Goal: Information Seeking & Learning: Check status

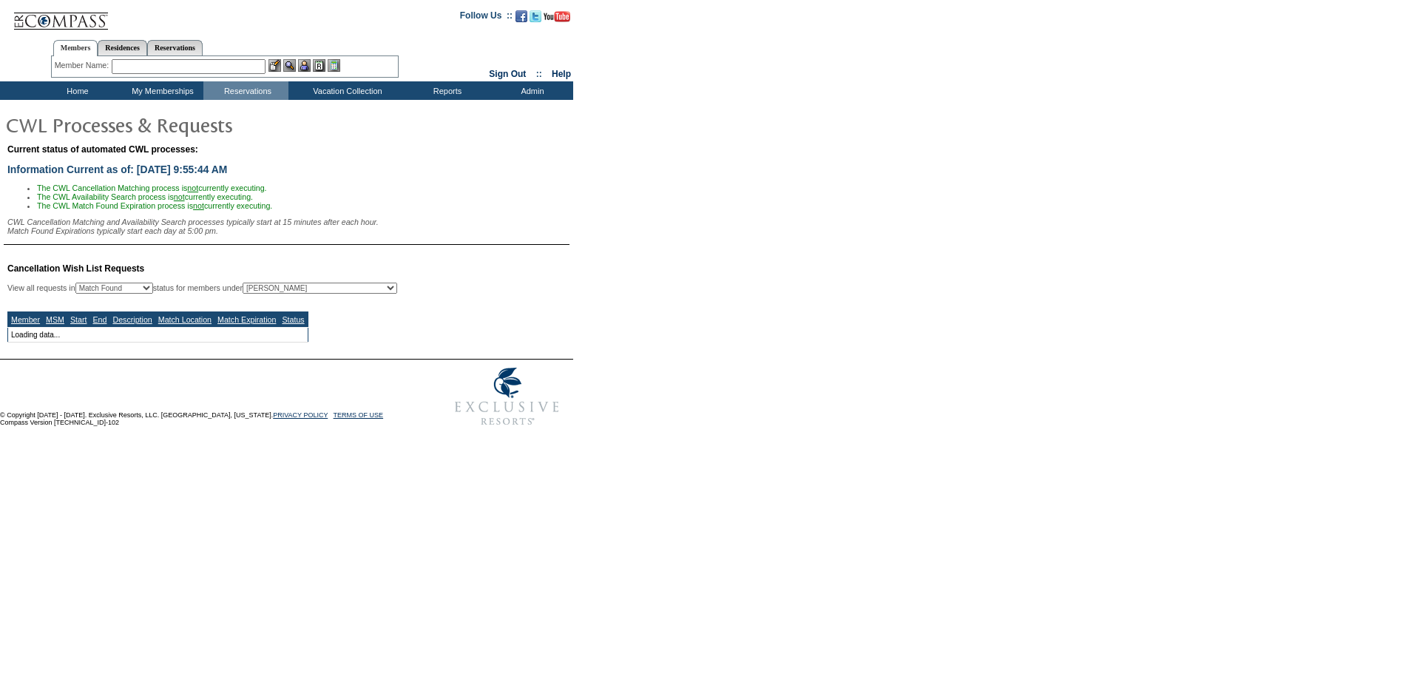
select select "50"
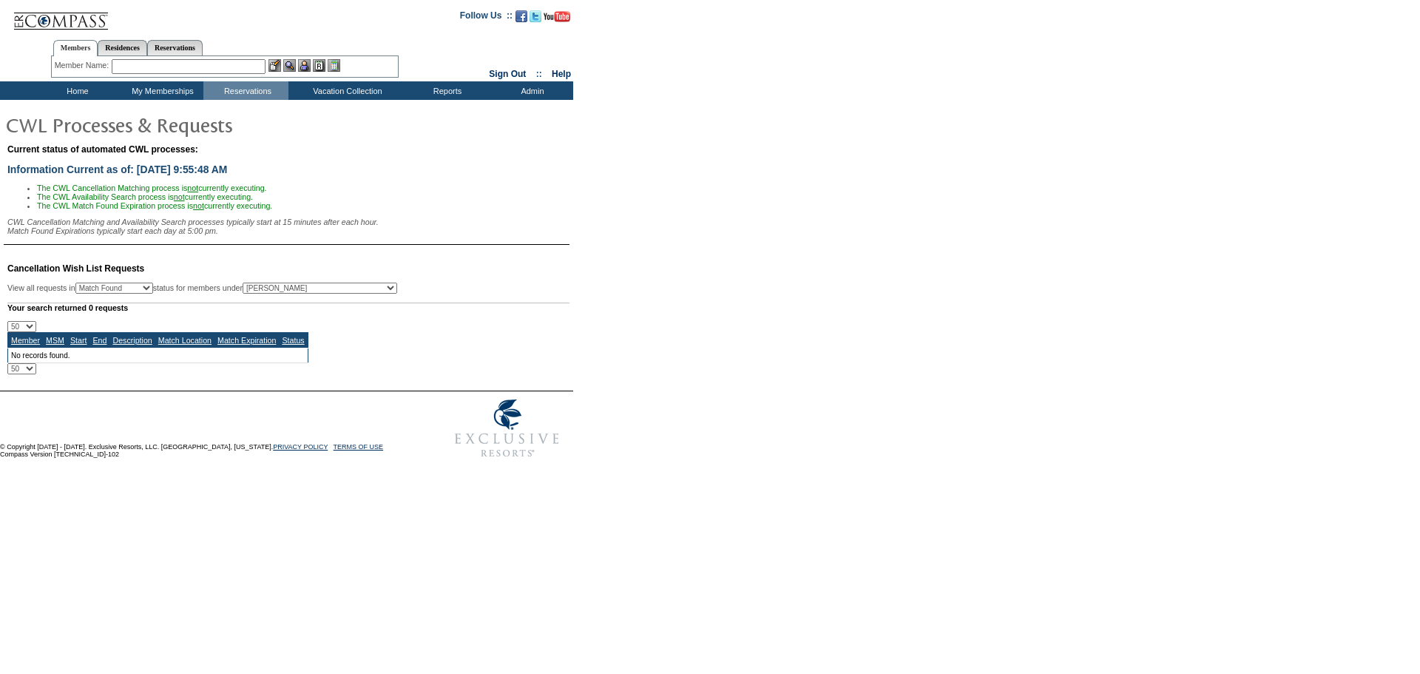
click at [367, 294] on select "All MSMs [PERSON_NAME] Accounting (MSM), Team Admin, IT Group Administrator, Me…" at bounding box center [320, 287] width 155 height 11
select select "-1"
click at [280, 291] on select "All MSMs [PERSON_NAME] Accounting (MSM), Team Admin, IT Group Administrator, Me…" at bounding box center [320, 287] width 155 height 11
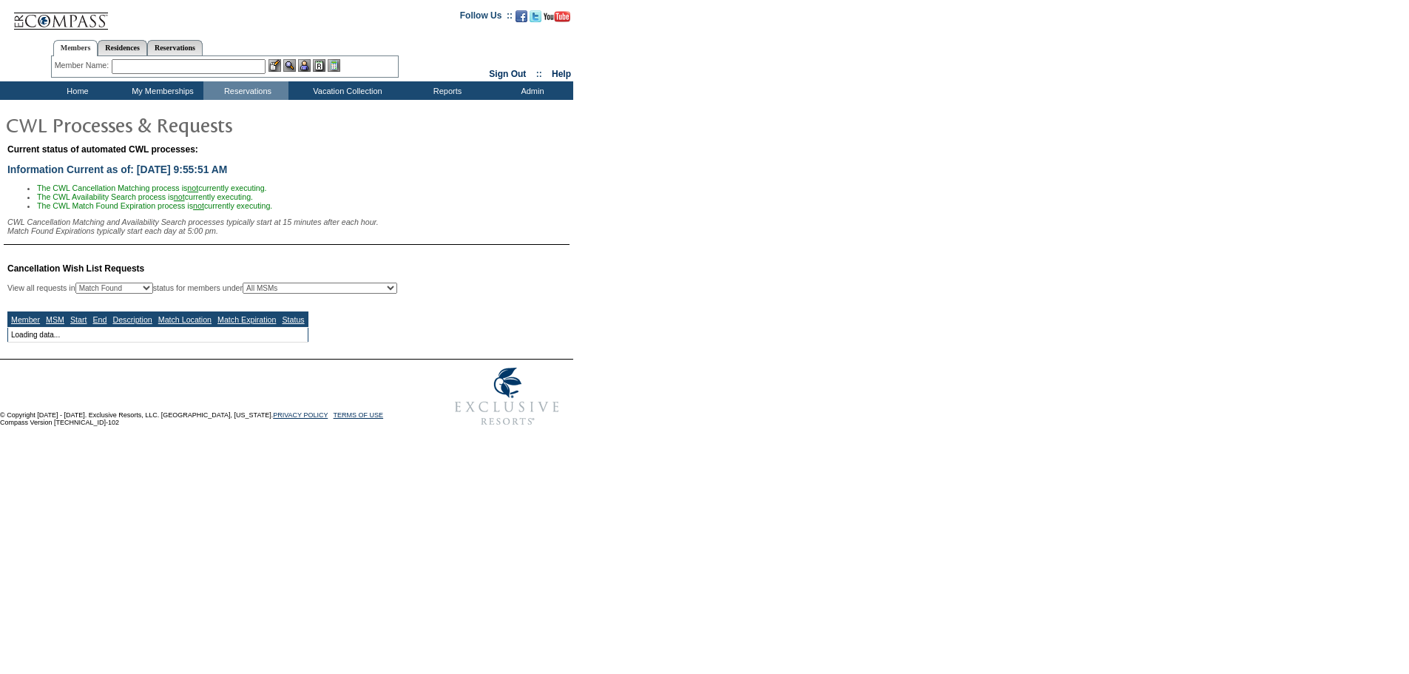
select select "50"
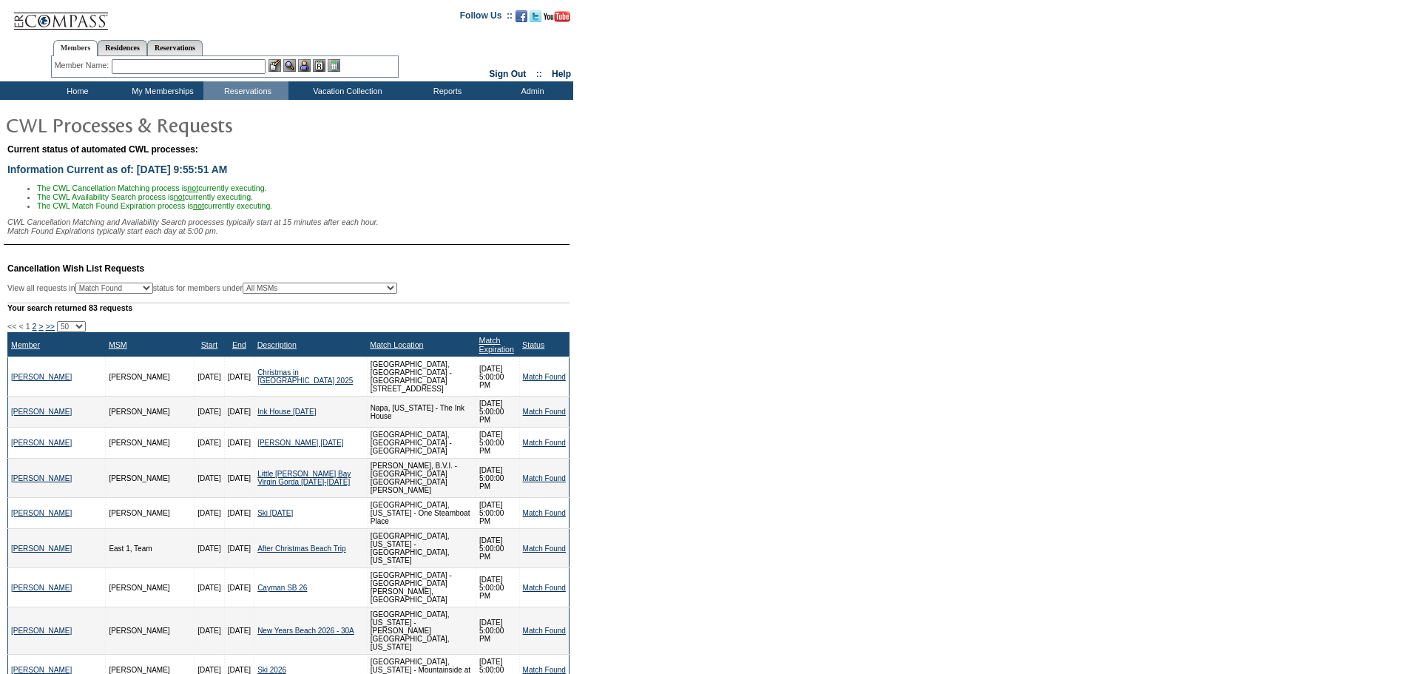
click at [497, 347] on th "Match Expiration" at bounding box center [498, 345] width 44 height 24
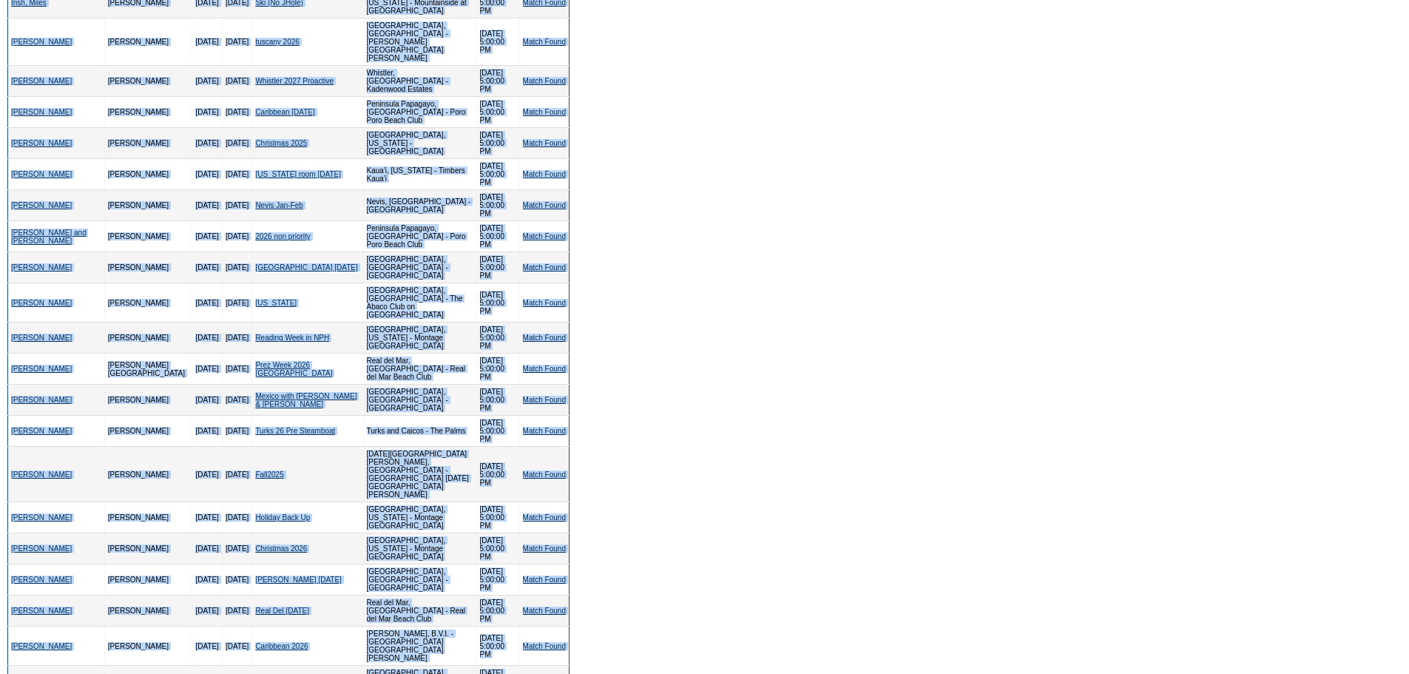
scroll to position [905, 0]
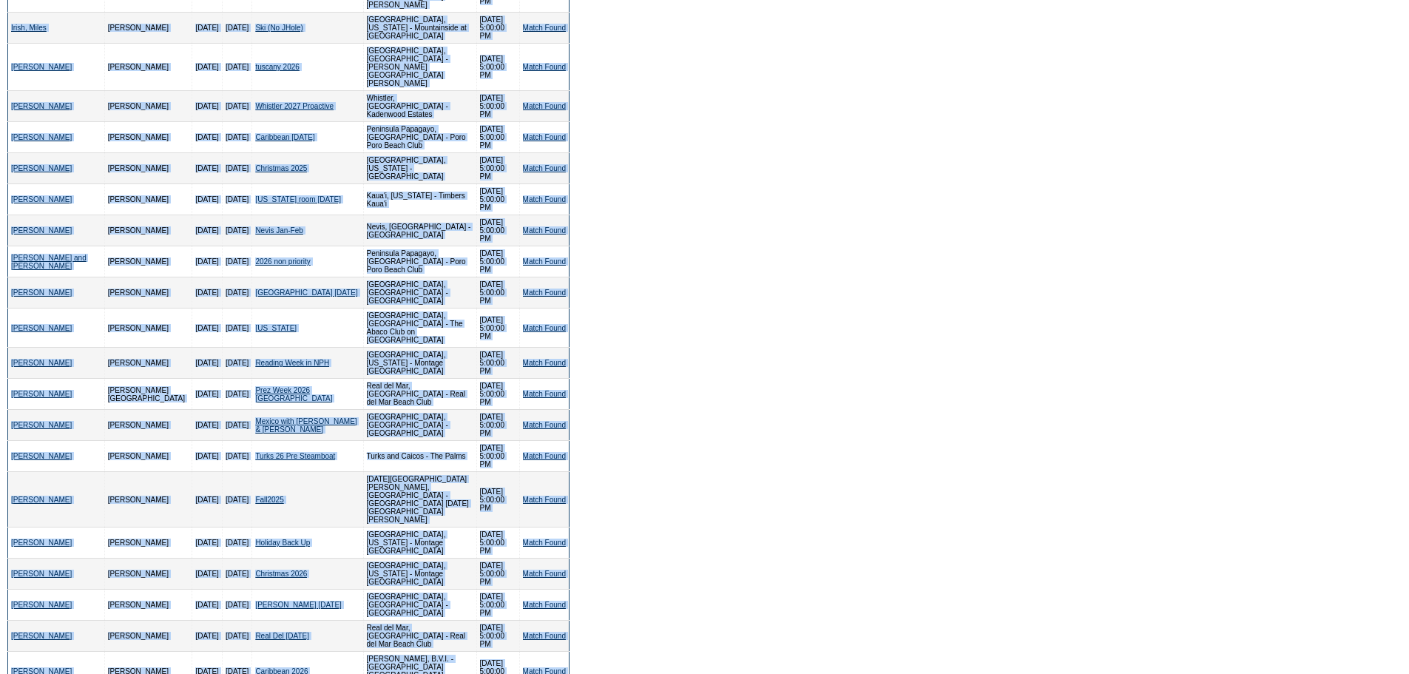
drag, startPoint x: 0, startPoint y: 209, endPoint x: 567, endPoint y: 572, distance: 673.4
click at [567, 572] on table "Cancellation Wish List Requests View all requests in Any Open / Processing Matc…" at bounding box center [286, 265] width 573 height 1844
copy div "<< < 1 2 > >> 10 25 50 100 500 Member MSM Start End Description Match Location …"
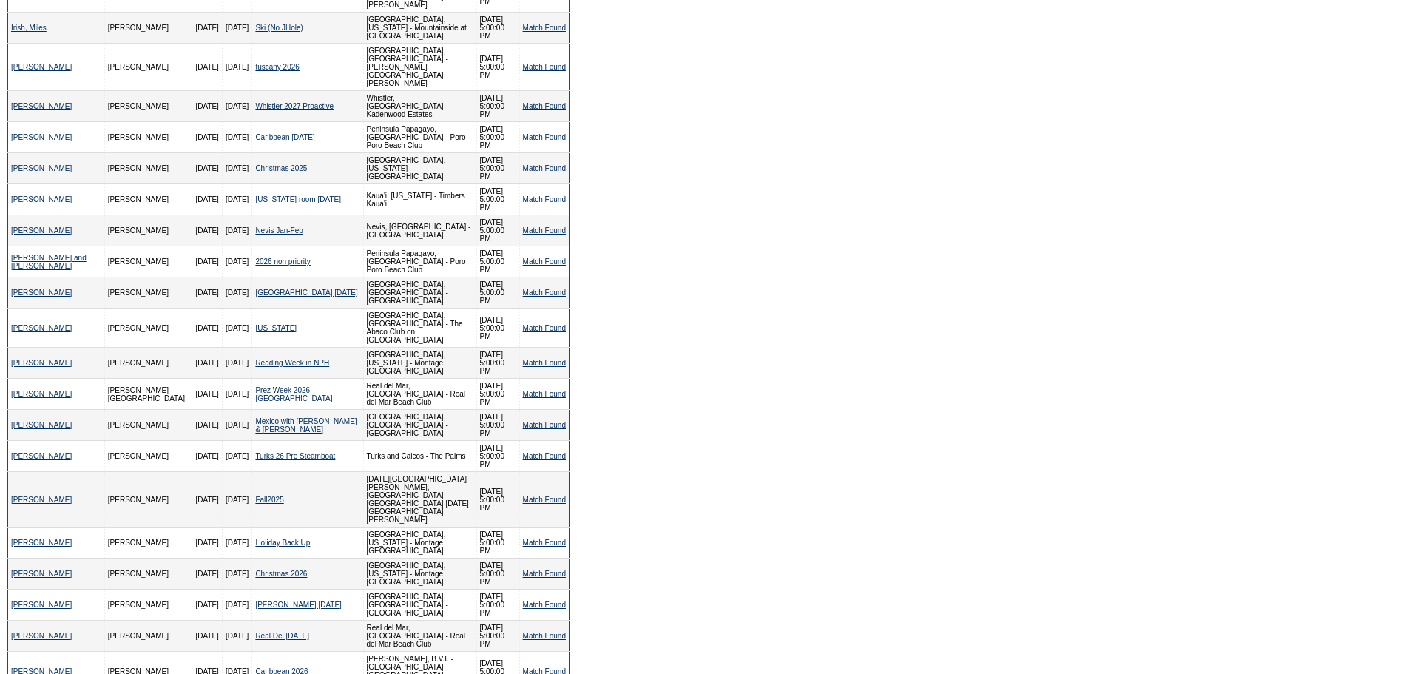
click at [714, 158] on form "Follow Us ::" at bounding box center [704, 178] width 1409 height 2167
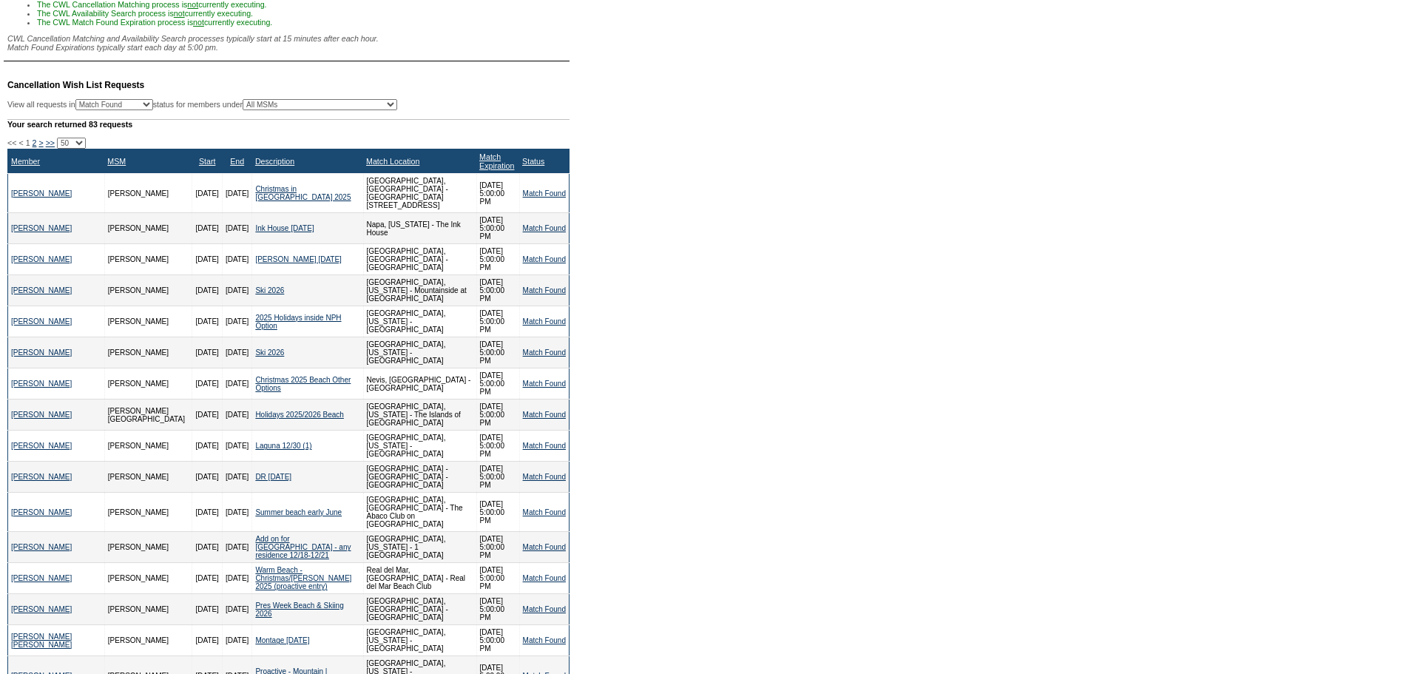
scroll to position [0, 0]
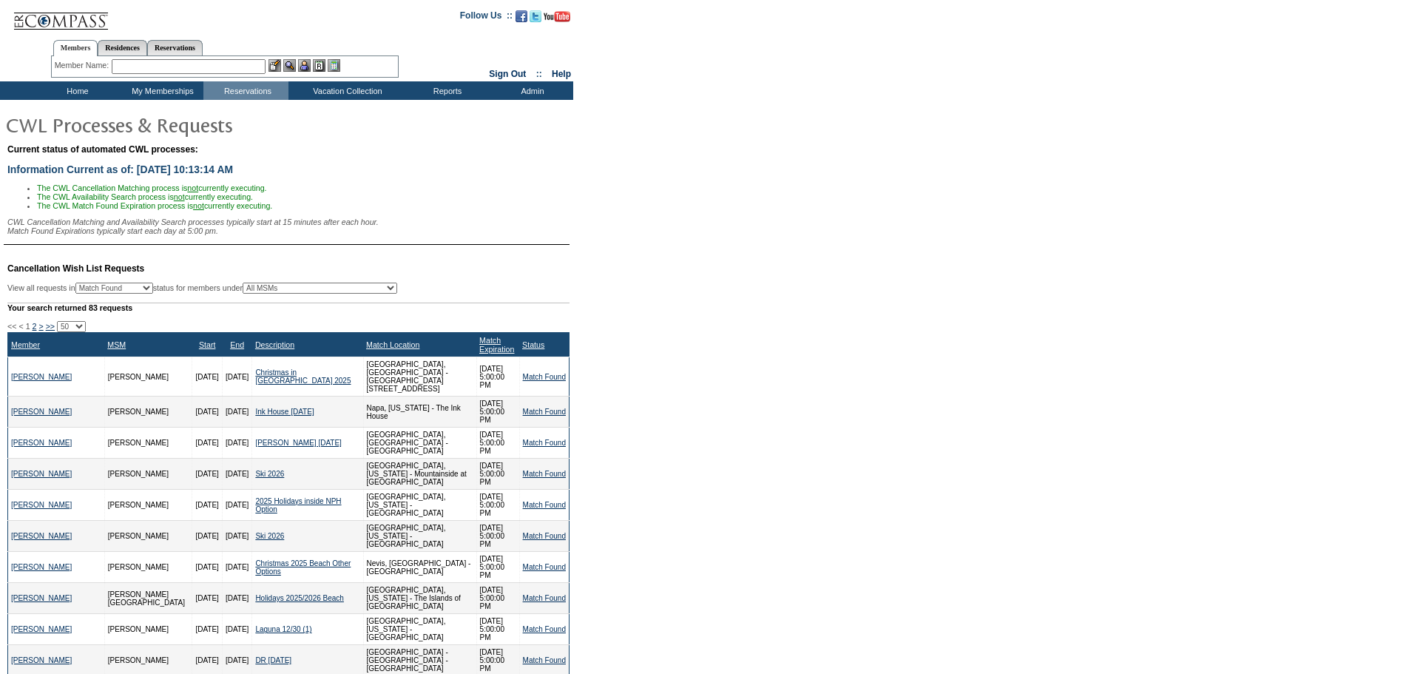
click at [73, 95] on td "Home" at bounding box center [75, 90] width 85 height 18
